Goal: Obtain resource: Obtain resource

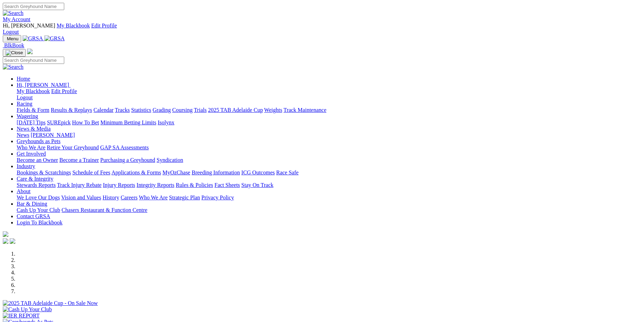
click at [161, 169] on link "Applications & Forms" at bounding box center [136, 172] width 50 height 6
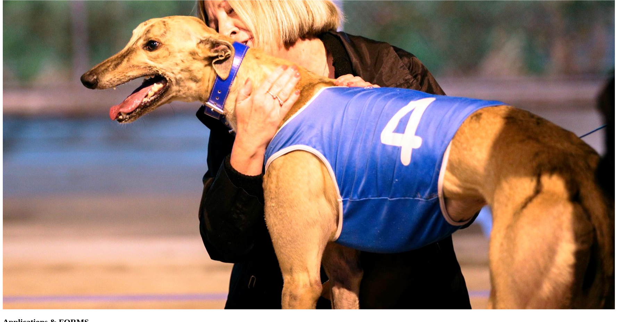
scroll to position [403, 0]
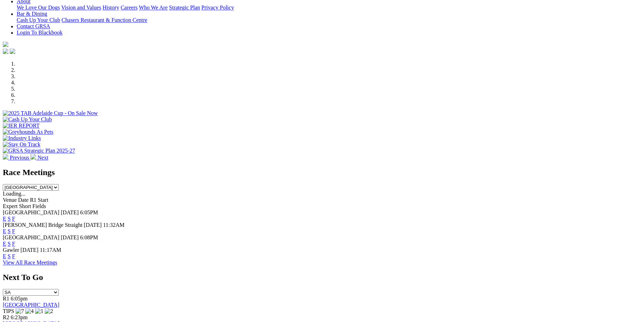
scroll to position [232, 0]
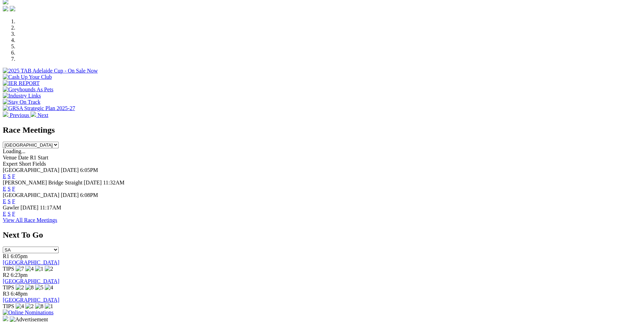
click at [53, 309] on img at bounding box center [28, 312] width 51 height 6
